Goal: Navigation & Orientation: Find specific page/section

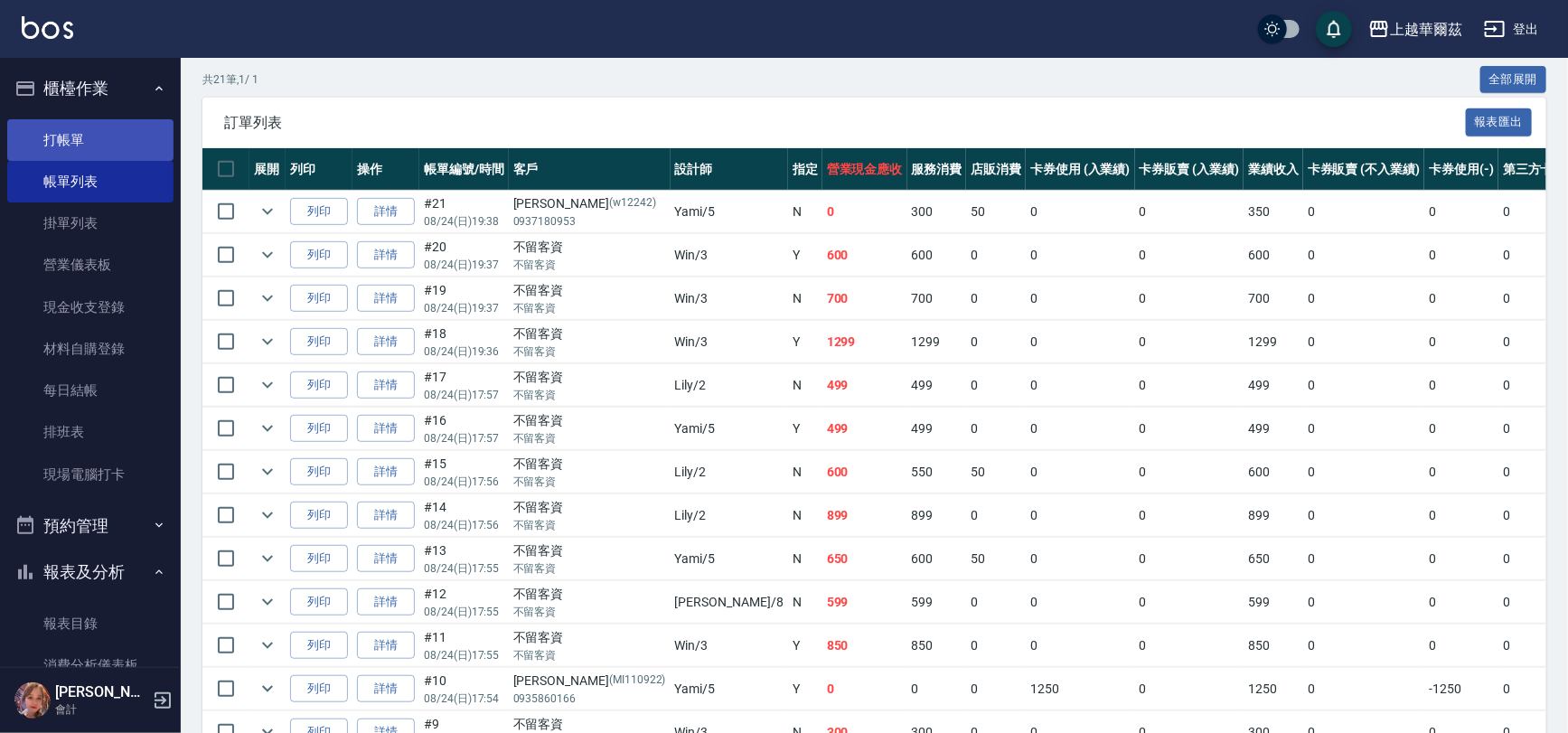
scroll to position [354, 0]
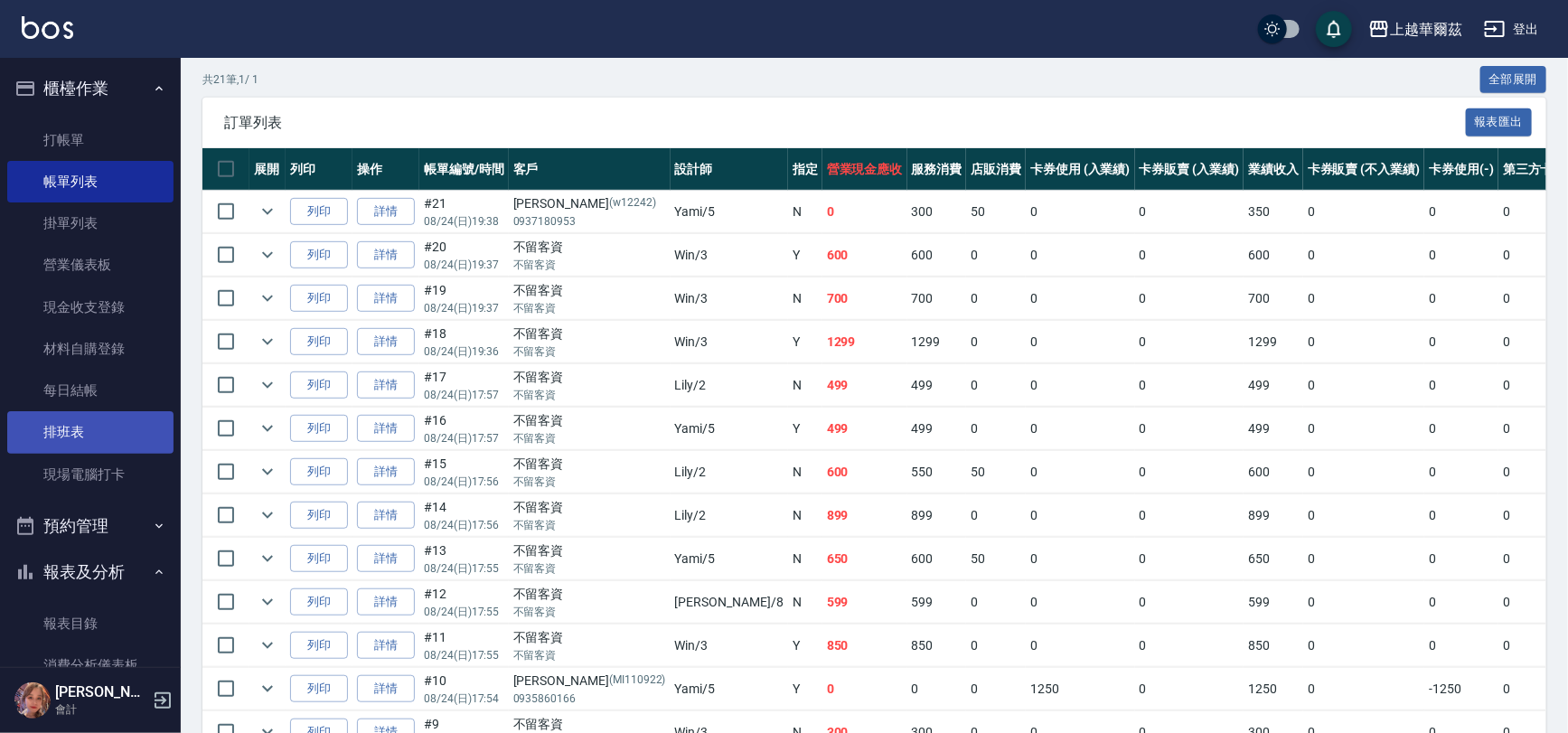
click at [89, 437] on link "排班表" at bounding box center [90, 432] width 166 height 42
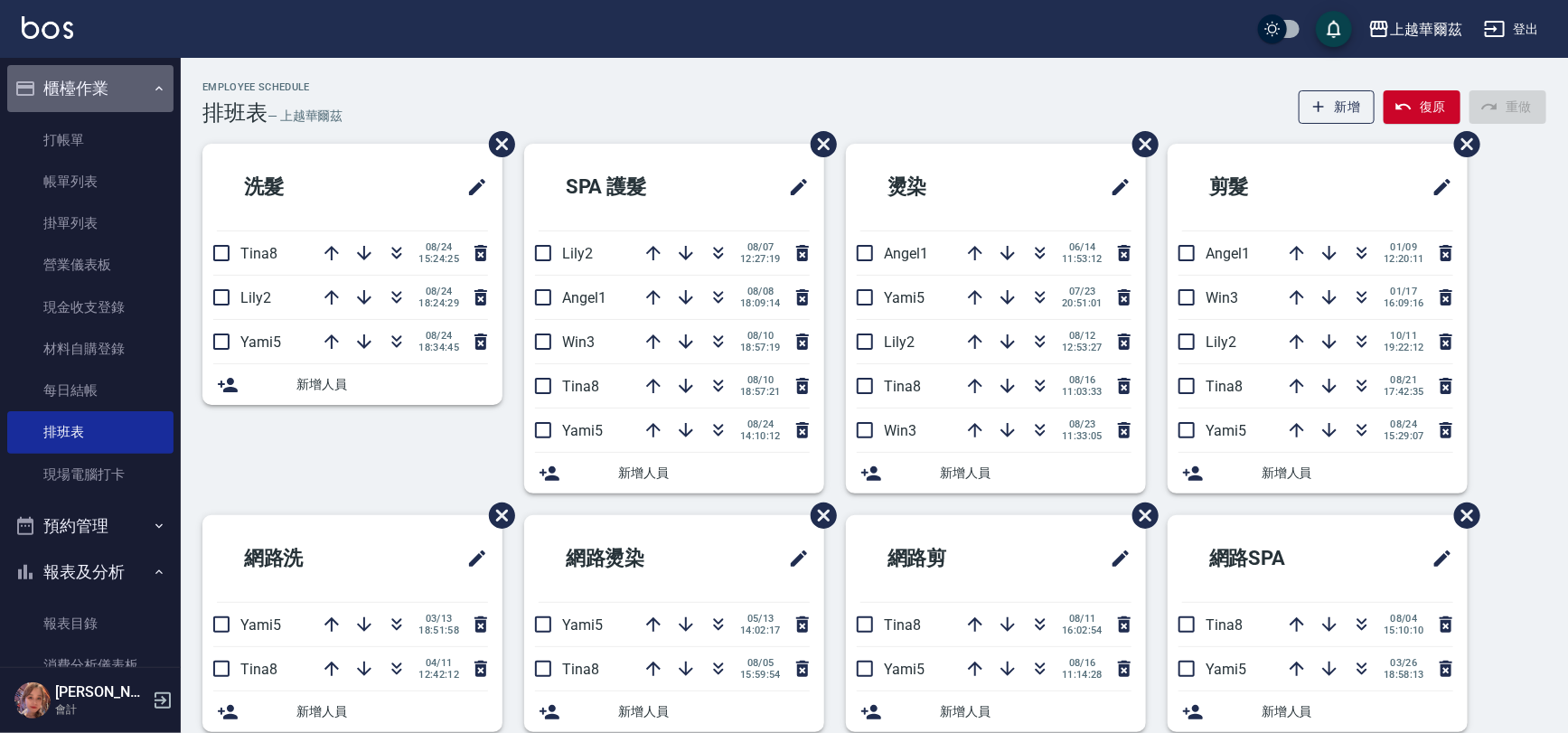
click at [90, 85] on button "櫃檯作業" at bounding box center [90, 88] width 166 height 47
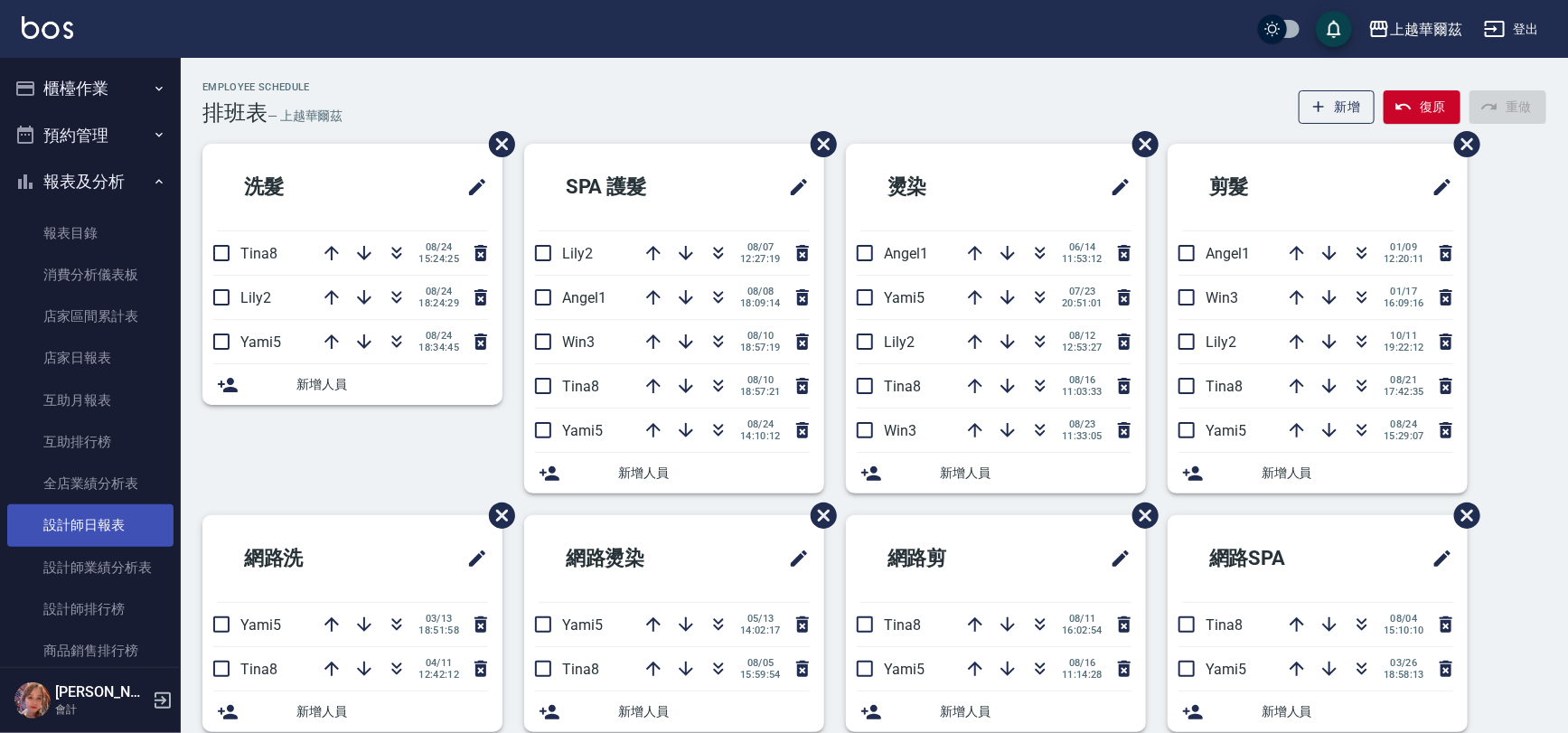
click at [95, 530] on link "設計師日報表" at bounding box center [90, 525] width 166 height 42
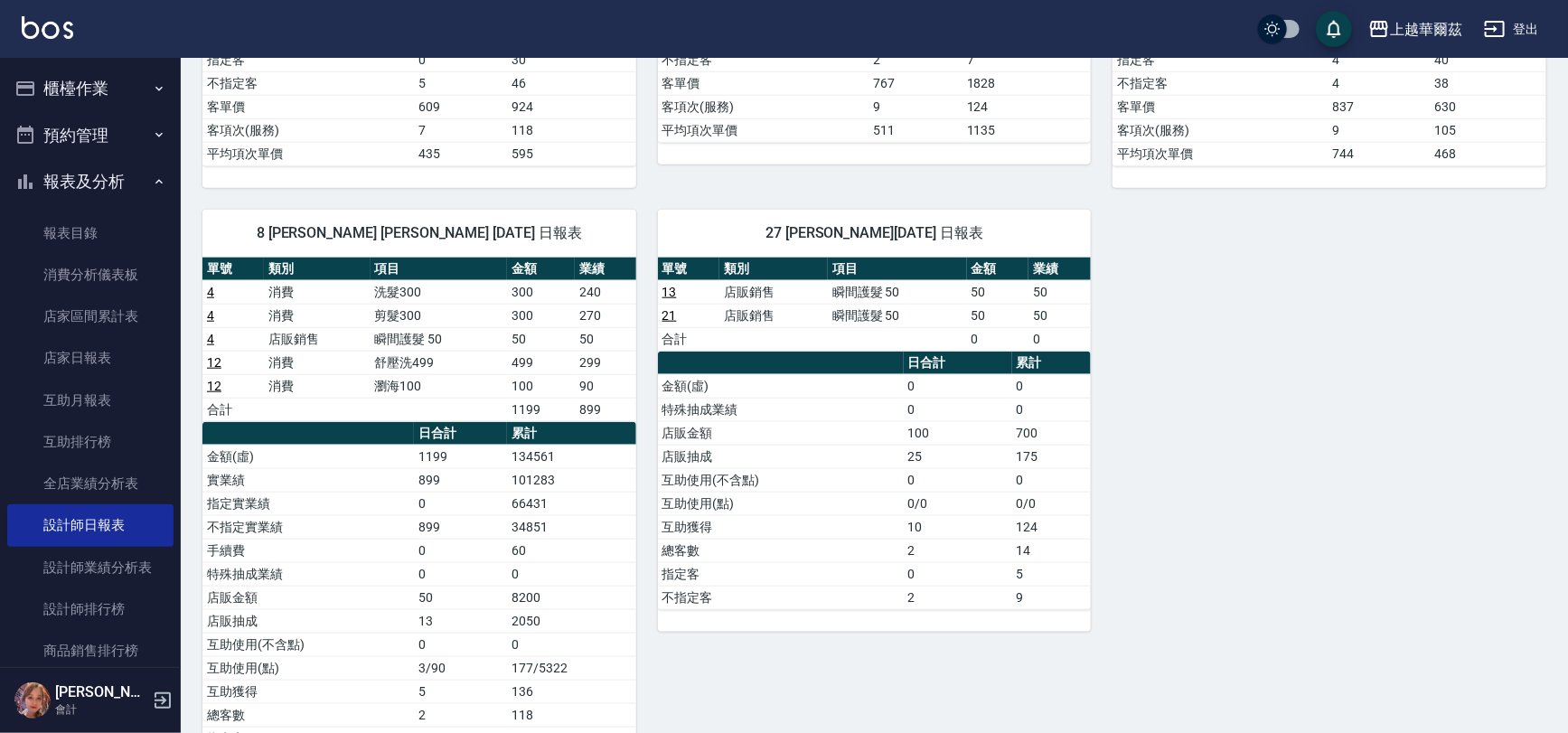
scroll to position [789, 0]
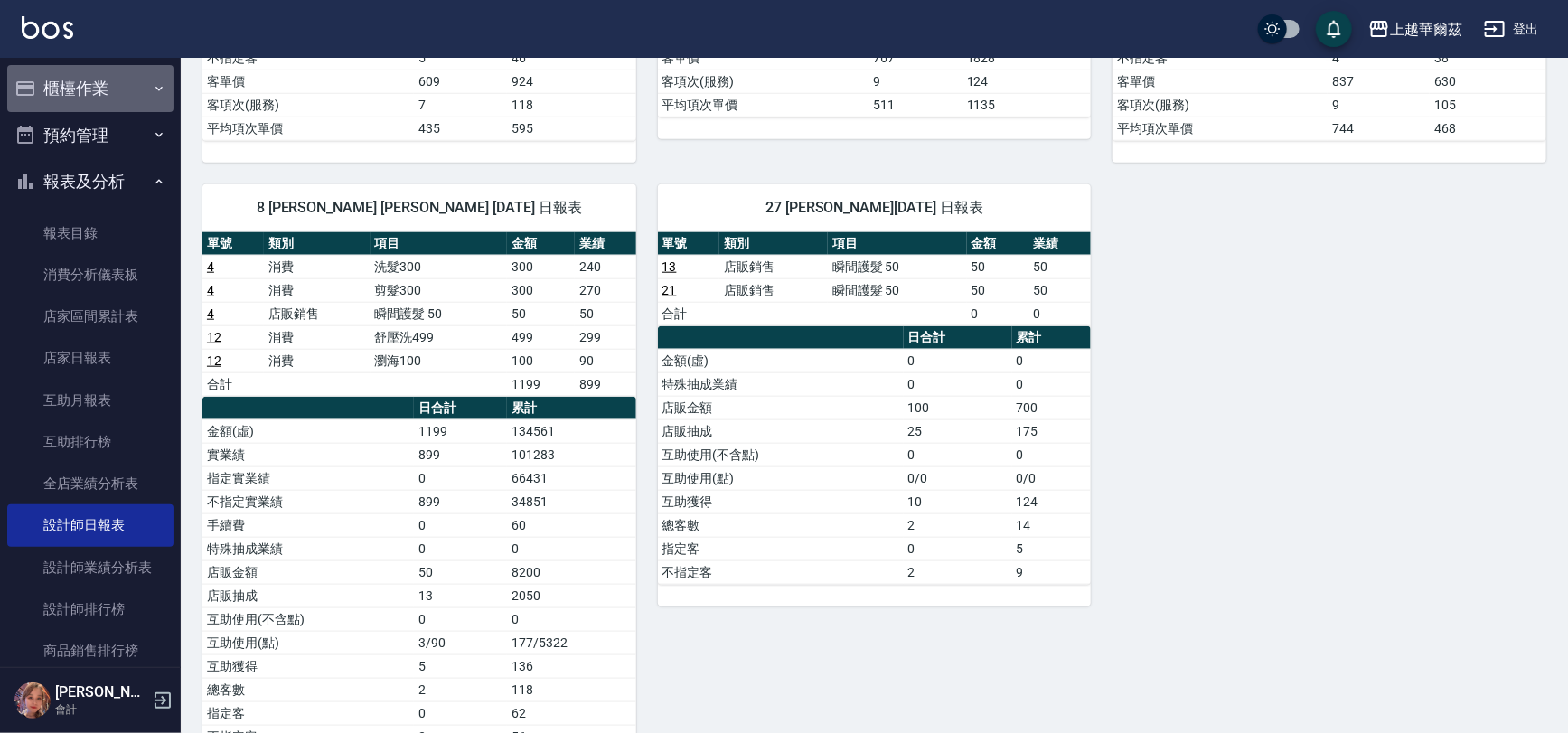
click at [90, 89] on button "櫃檯作業" at bounding box center [90, 88] width 166 height 47
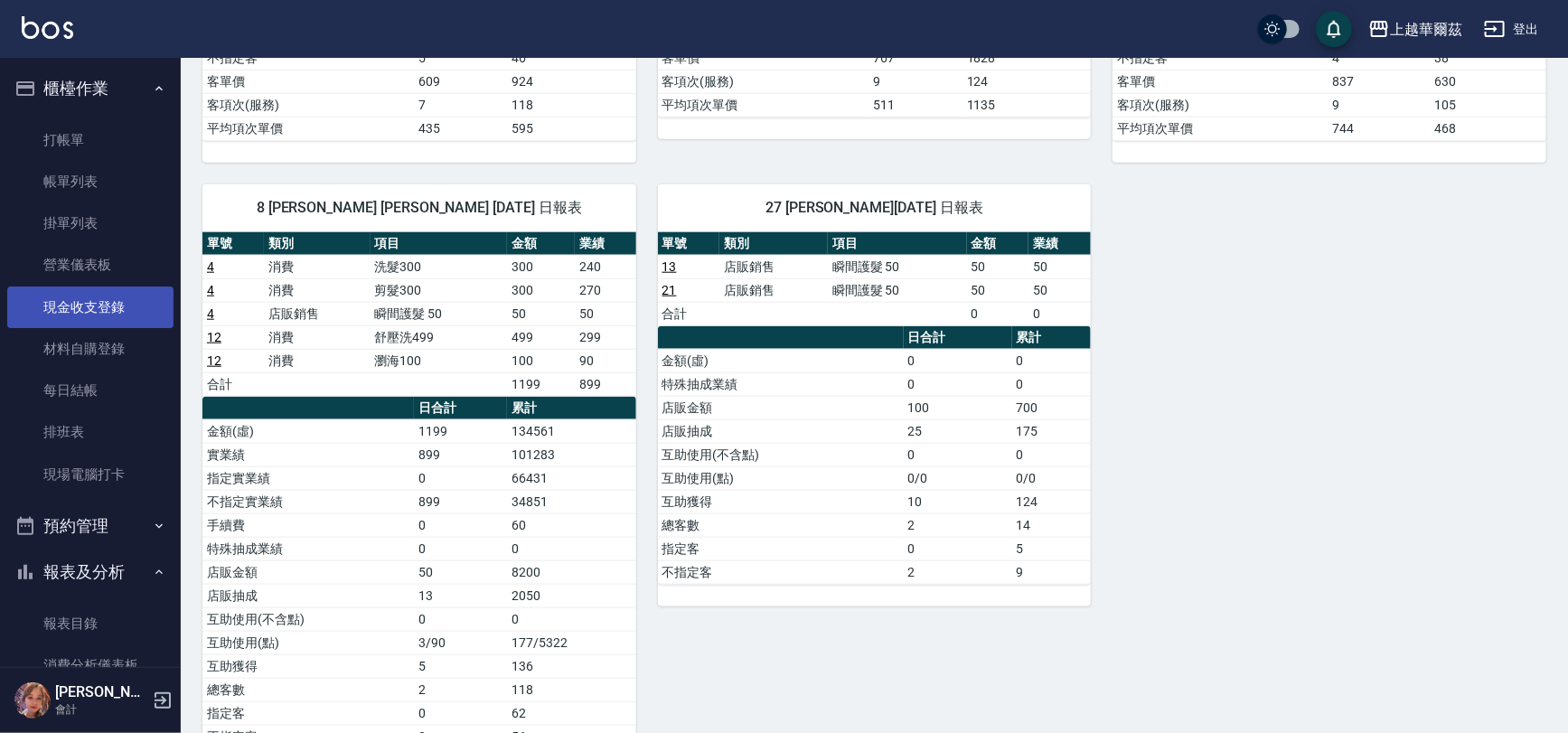
click at [96, 306] on link "現金收支登錄" at bounding box center [90, 307] width 166 height 42
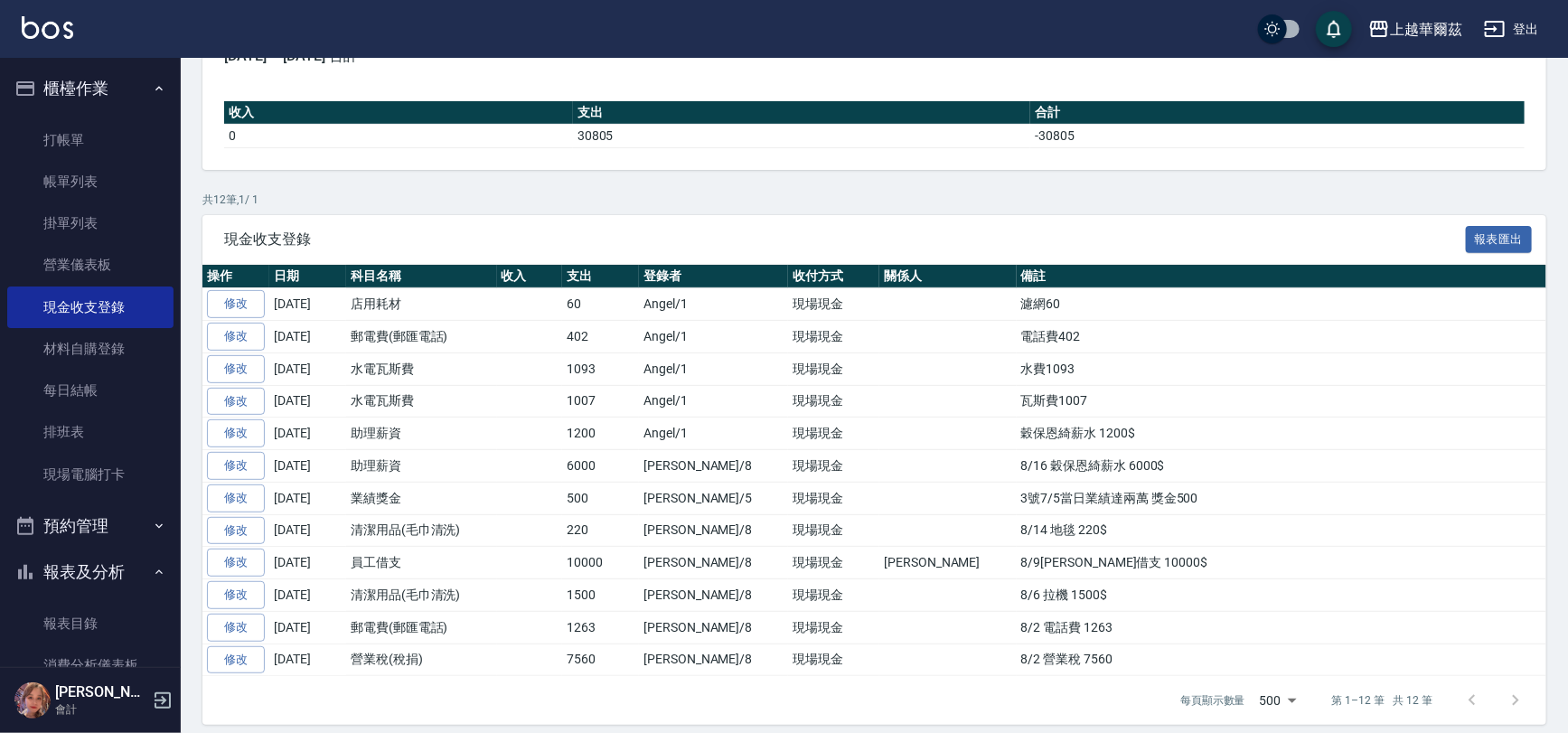
scroll to position [199, 0]
